Goal: Transaction & Acquisition: Purchase product/service

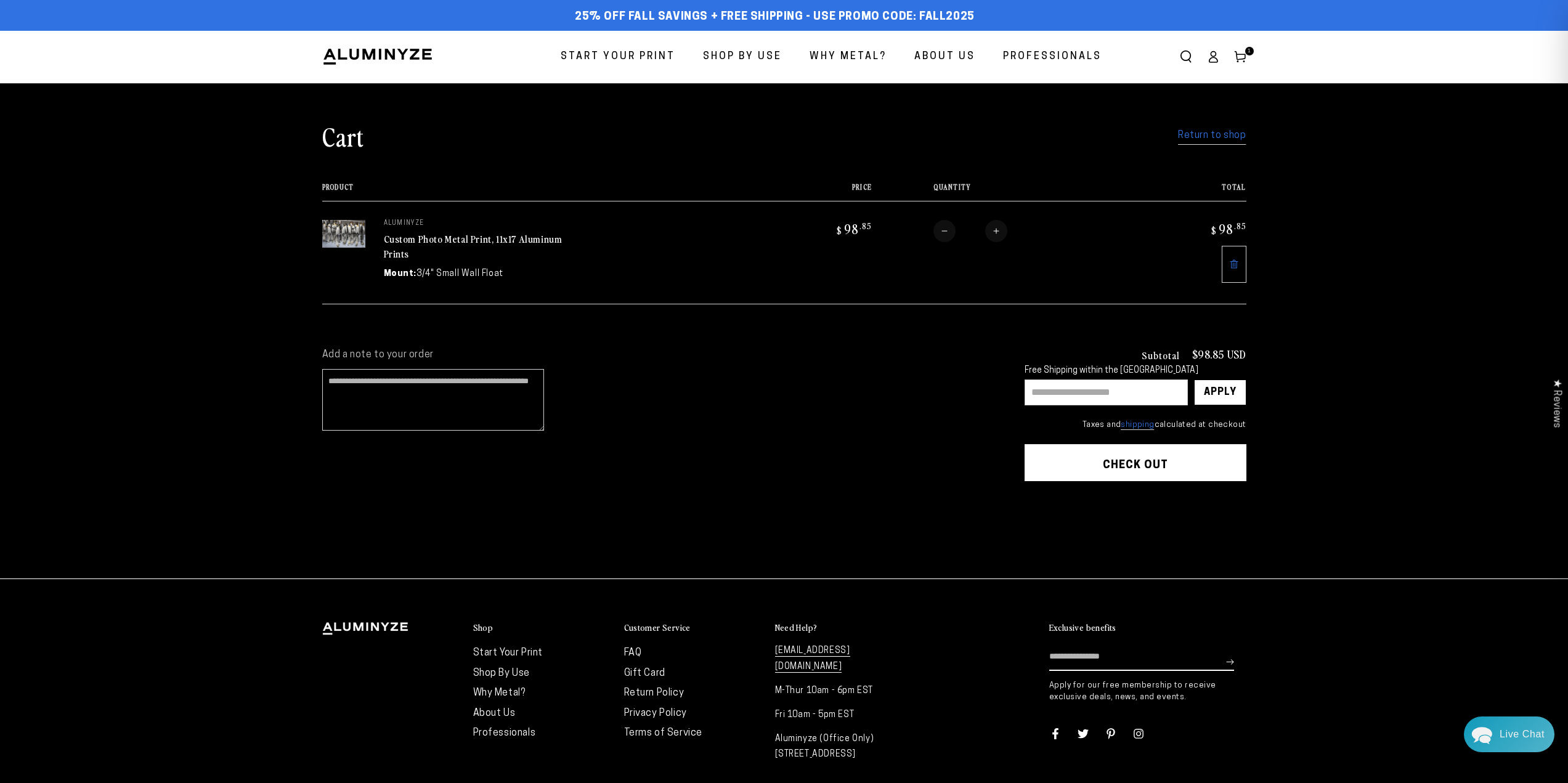
click at [1240, 133] on link "Return to shop" at bounding box center [1212, 136] width 68 height 18
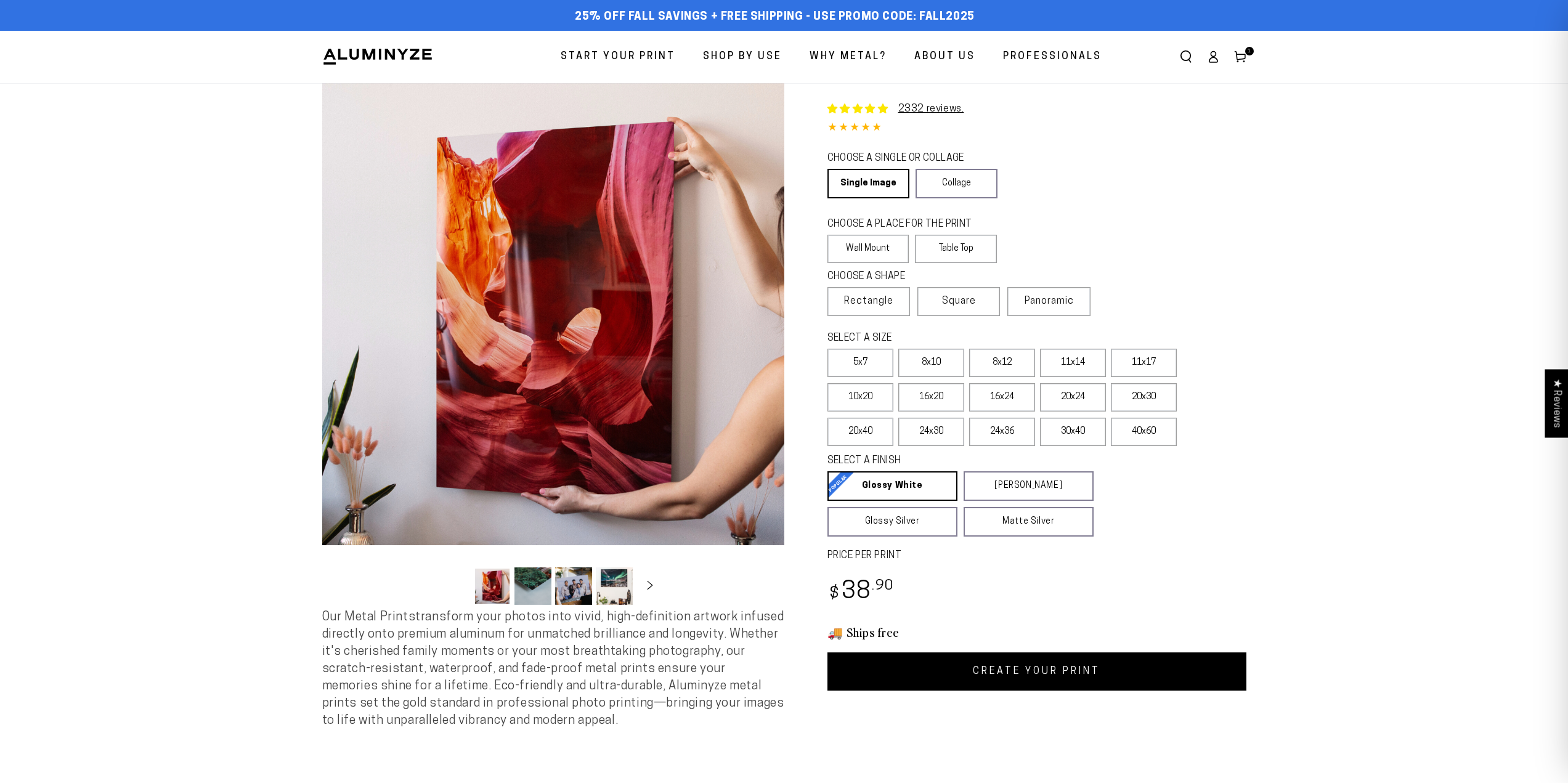
select select "**********"
click at [957, 178] on link "Collage" at bounding box center [957, 184] width 82 height 30
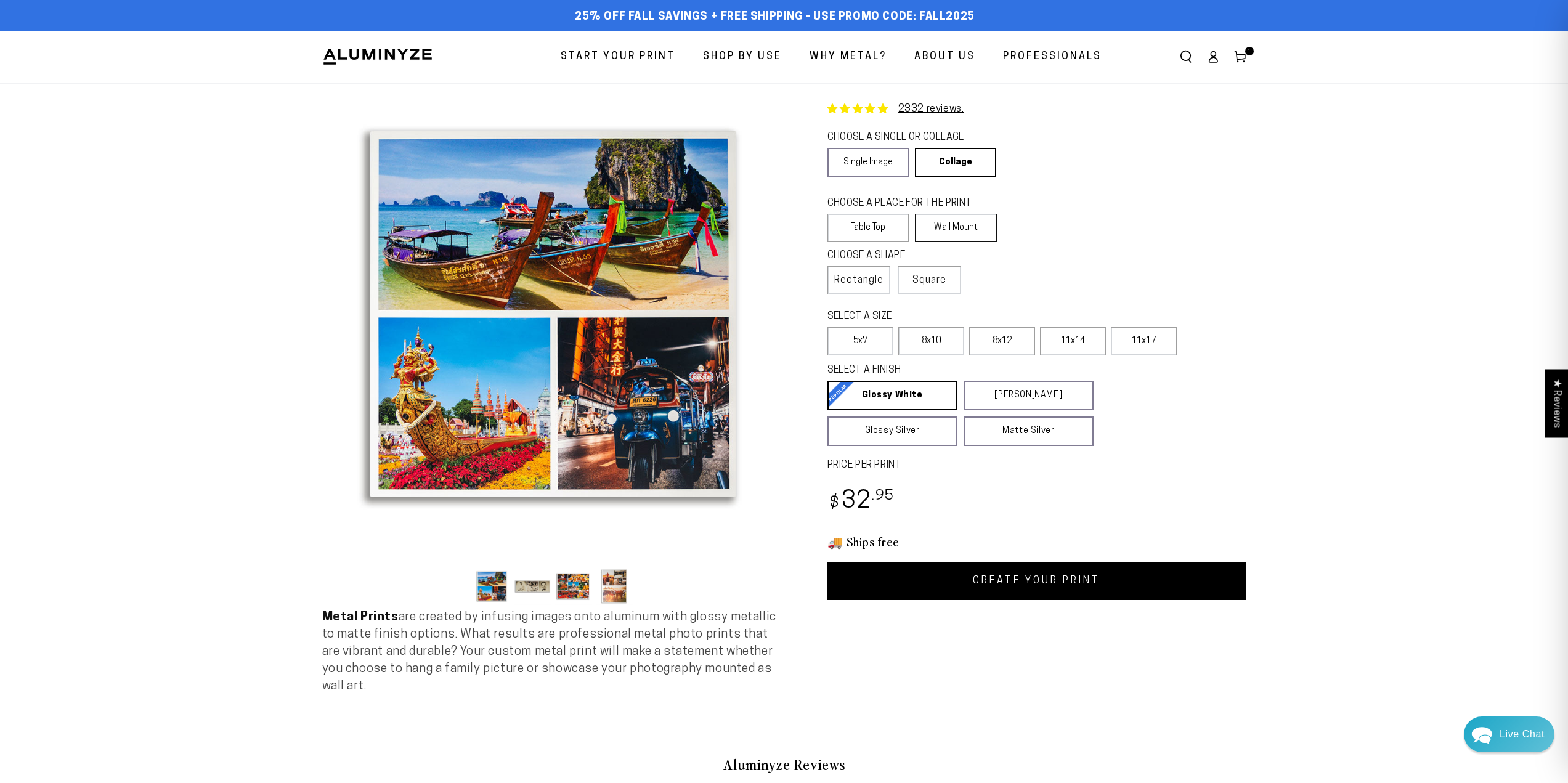
click at [944, 229] on label "Wall Mount" at bounding box center [956, 228] width 82 height 28
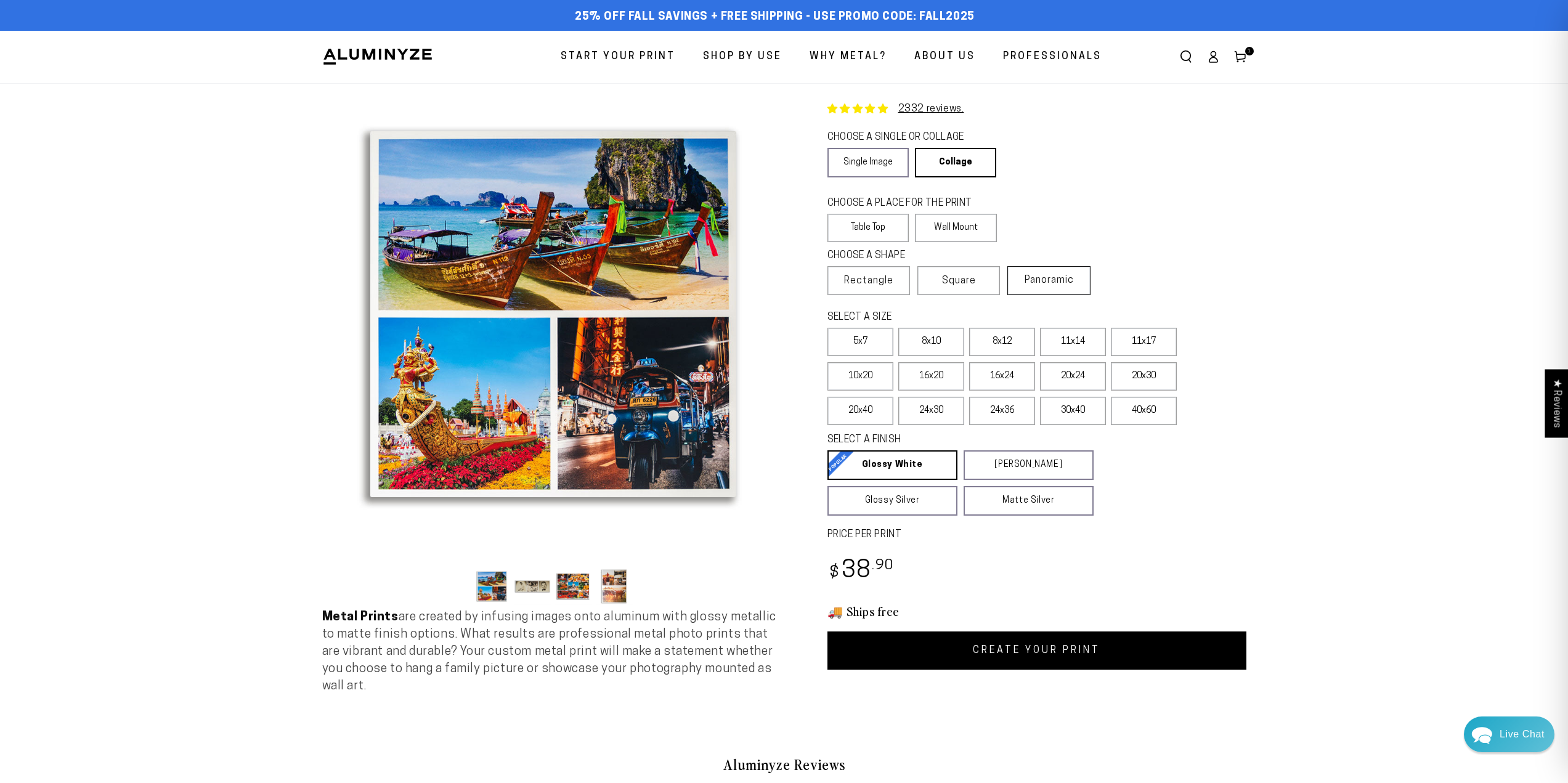
click at [1057, 284] on span "Panoramic" at bounding box center [1049, 280] width 49 height 10
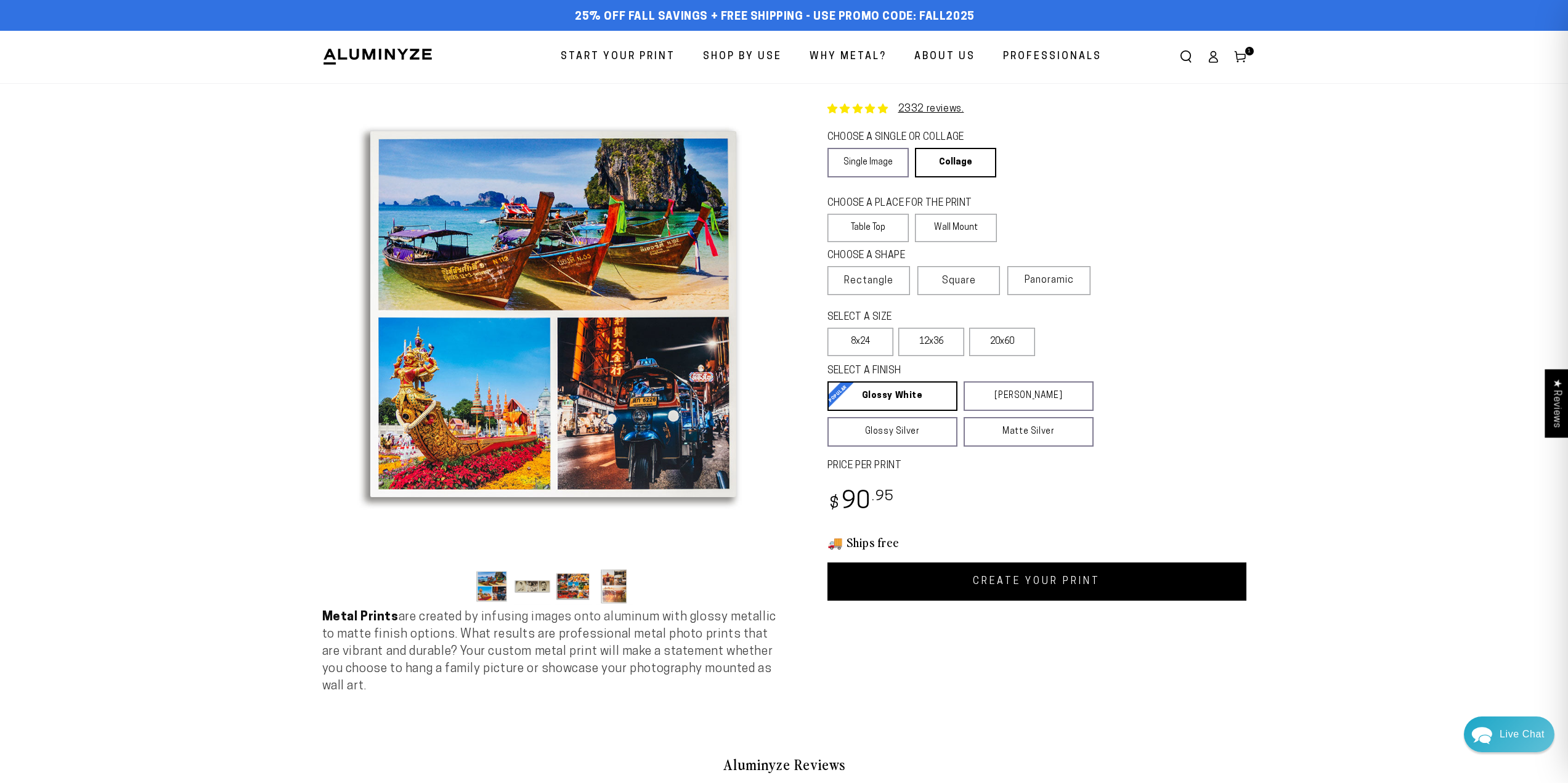
click at [1048, 581] on link "CREATE YOUR PRINT" at bounding box center [1037, 582] width 419 height 38
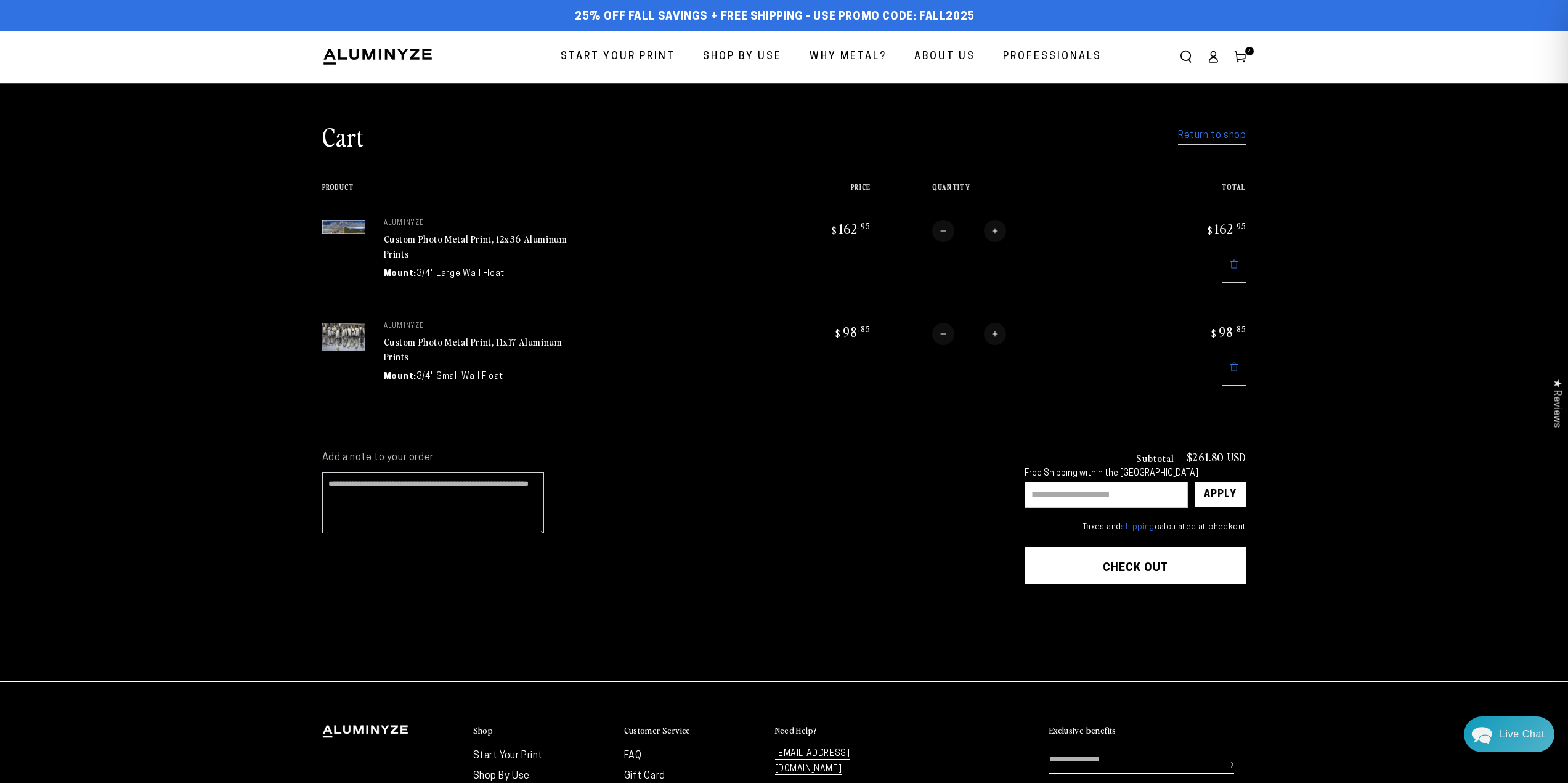
click at [1233, 363] on icon at bounding box center [1234, 367] width 10 height 10
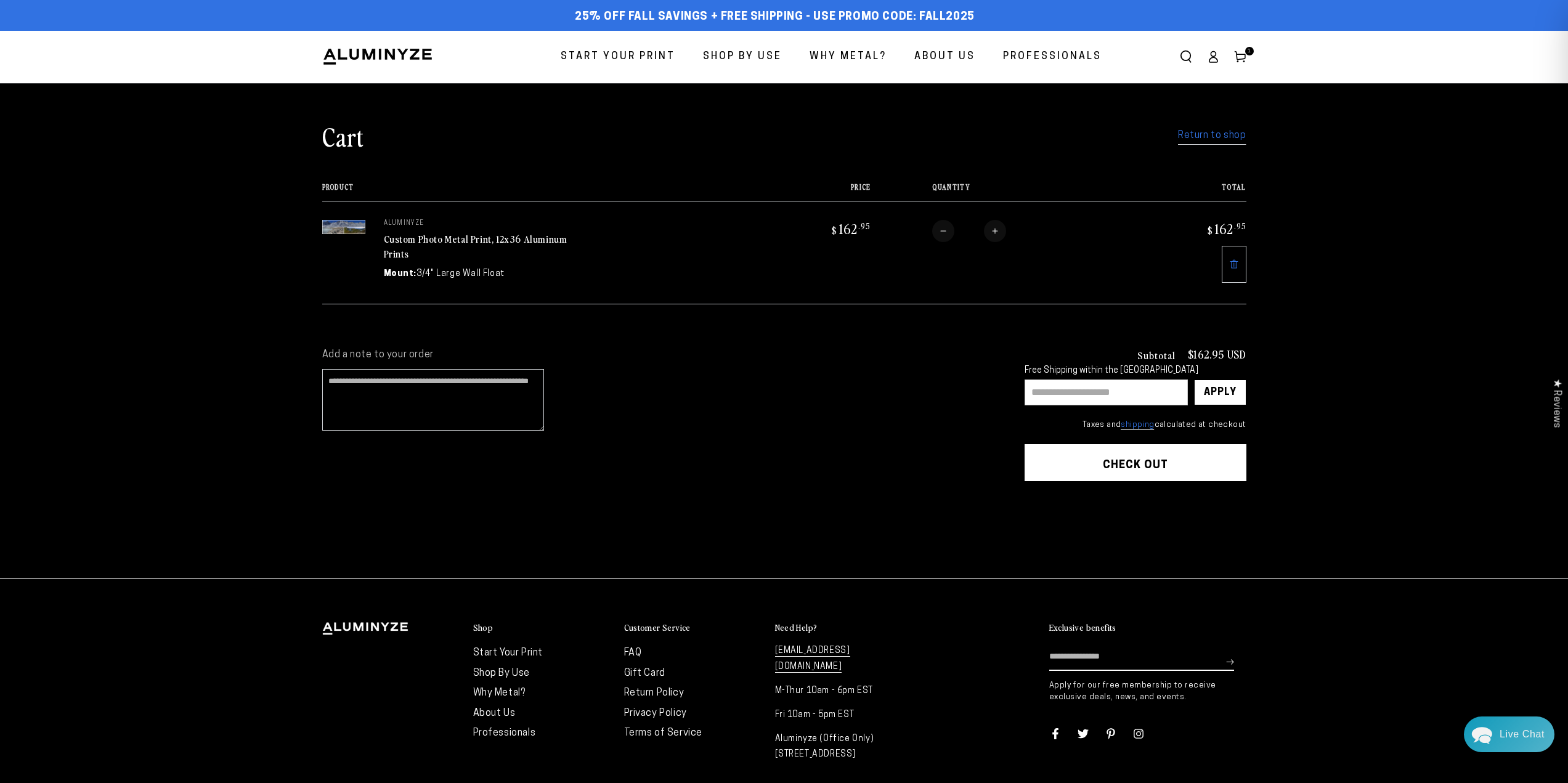
click at [443, 237] on link "Custom Photo Metal Print, 12x36 Aluminum Prints" at bounding box center [475, 246] width 184 height 30
